Goal: Navigation & Orientation: Find specific page/section

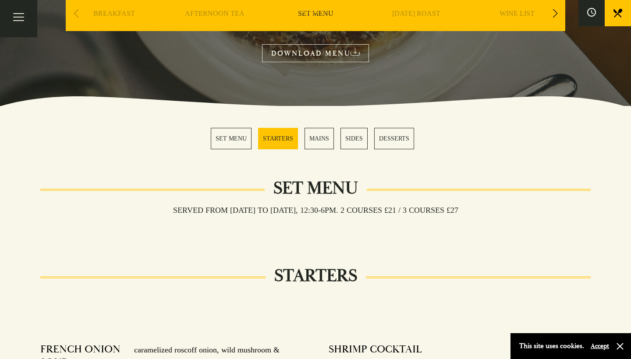
scroll to position [163, 0]
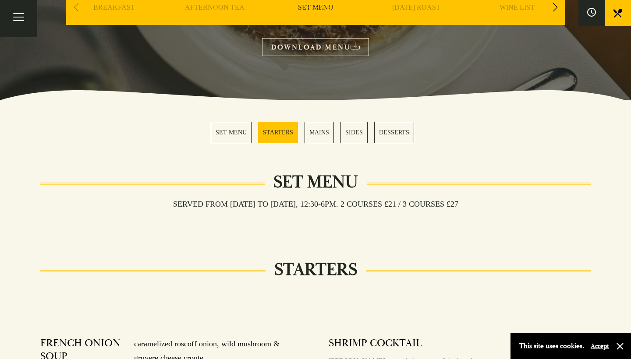
click at [281, 208] on h3 "Served from Monday to Saturday, 12:30-6pm. 2 COURSES £21 / 3 COURSES £27" at bounding box center [315, 204] width 303 height 10
click at [288, 182] on h2 "Set Menu" at bounding box center [316, 182] width 102 height 21
click at [237, 137] on link "SET MENU" at bounding box center [231, 132] width 41 height 21
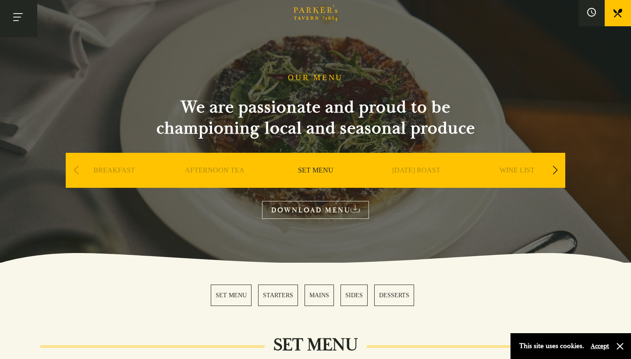
click at [21, 31] on button "Toggle navigation" at bounding box center [18, 18] width 37 height 37
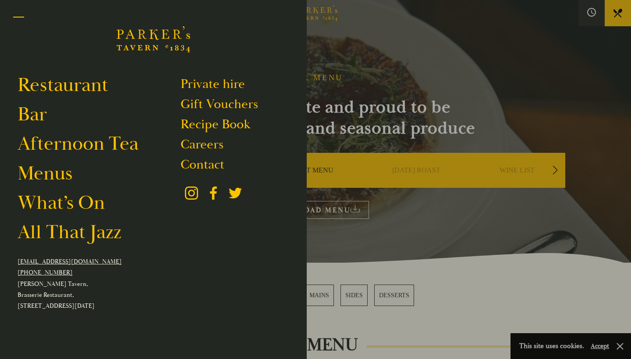
click at [25, 18] on button "Toggle navigation" at bounding box center [18, 18] width 37 height 37
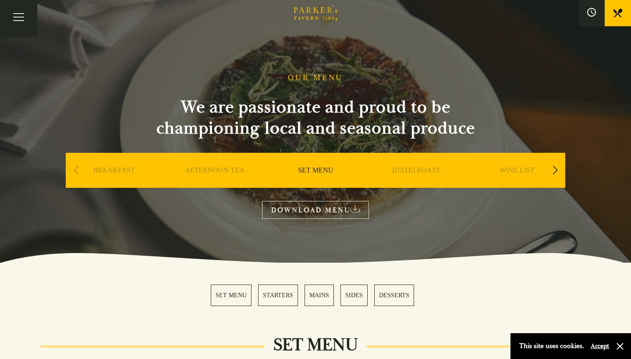
click at [552, 174] on div "Next slide" at bounding box center [555, 170] width 12 height 19
click at [509, 175] on link "A LA CARTE" at bounding box center [517, 183] width 41 height 35
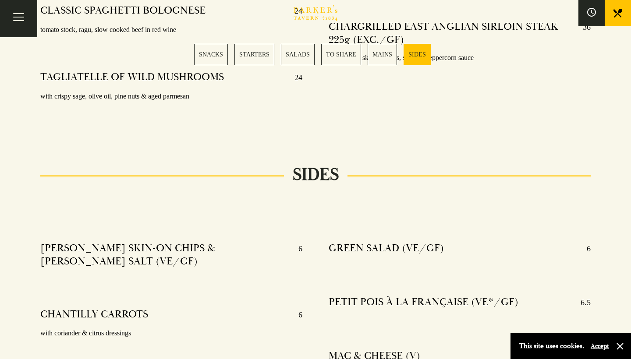
scroll to position [2038, 0]
